Goal: Task Accomplishment & Management: Use online tool/utility

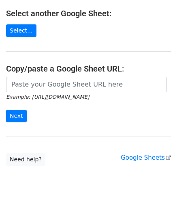
scroll to position [106, 0]
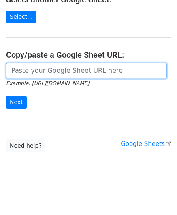
click at [45, 69] on input "url" at bounding box center [86, 70] width 161 height 15
paste input "https://docs.google.com/spreadsheets/d/1rt6fyy_kW8Bog15CUIJ6OMqYVo1wecm66TNI_P8…"
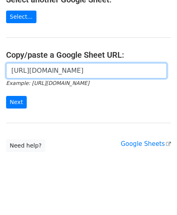
scroll to position [0, 175]
type input "https://docs.google.com/spreadsheets/d/1rt6fyy_kW8Bog15CUIJ6OMqYVo1wecm66TNI_P8…"
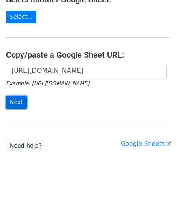
scroll to position [0, 0]
click at [17, 101] on input "Next" at bounding box center [16, 102] width 21 height 13
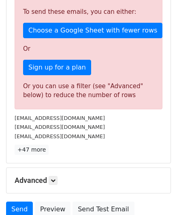
scroll to position [274, 0]
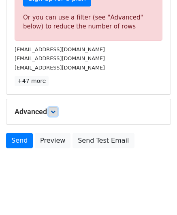
click at [55, 107] on link at bounding box center [53, 111] width 9 height 9
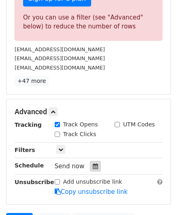
click at [93, 164] on icon at bounding box center [95, 166] width 5 height 6
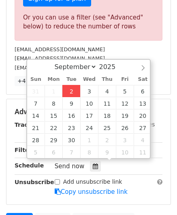
type input "[DATE] 12:00"
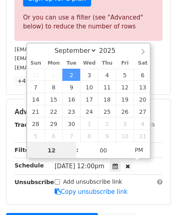
paste input "4"
type input "4"
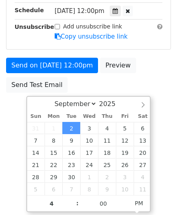
type input "[DATE] 16:00"
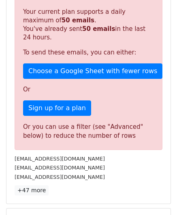
scroll to position [372, 0]
